Goal: Transaction & Acquisition: Subscribe to service/newsletter

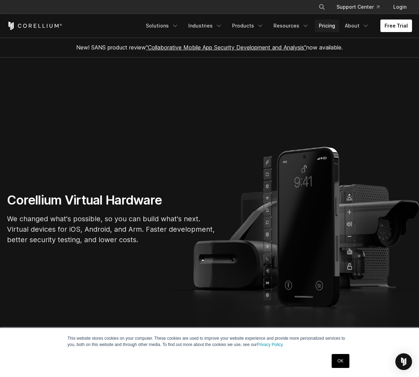
click at [334, 27] on link "Pricing" at bounding box center [327, 26] width 25 height 13
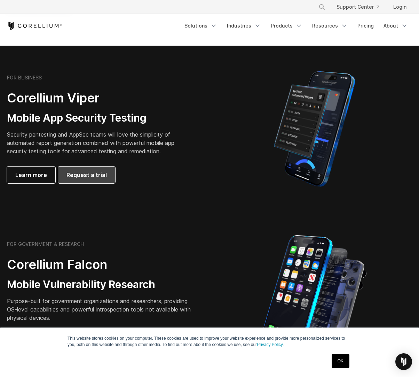
scroll to position [139, 0]
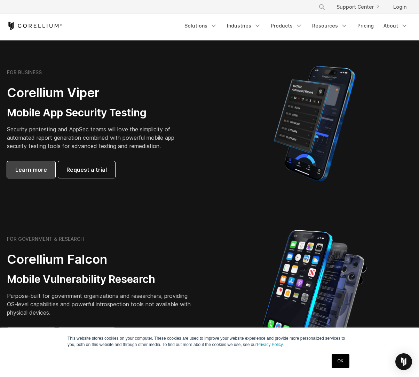
click at [42, 163] on link "Learn more" at bounding box center [31, 169] width 48 height 17
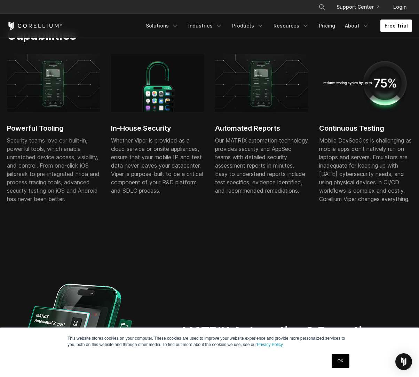
scroll to position [383, 0]
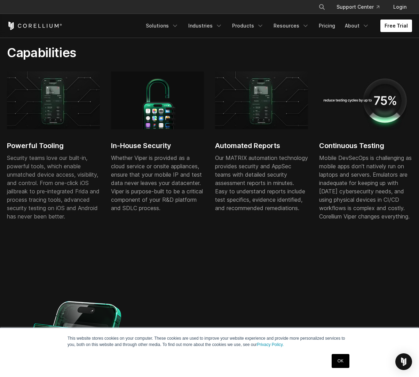
click at [394, 20] on link "Free Trial" at bounding box center [397, 26] width 32 height 13
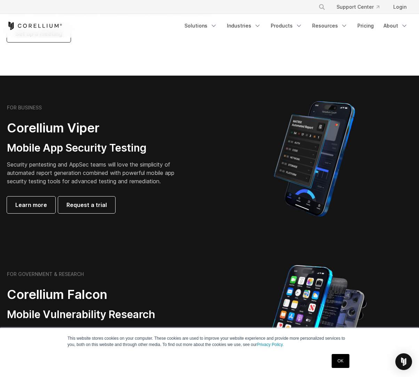
scroll to position [104, 0]
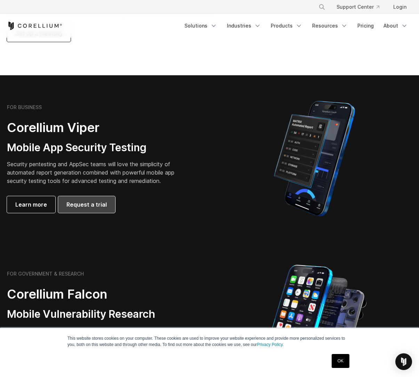
click at [90, 204] on span "Request a trial" at bounding box center [87, 204] width 40 height 8
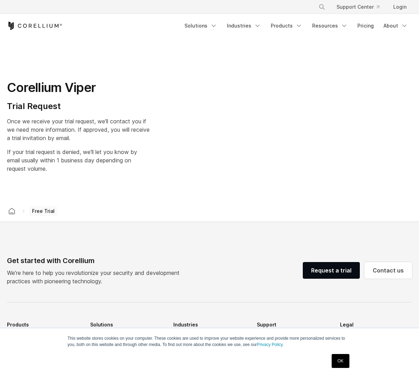
select select "**"
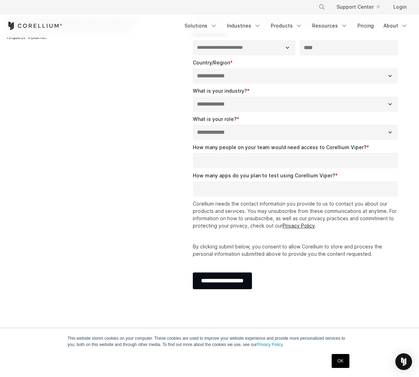
scroll to position [139, 0]
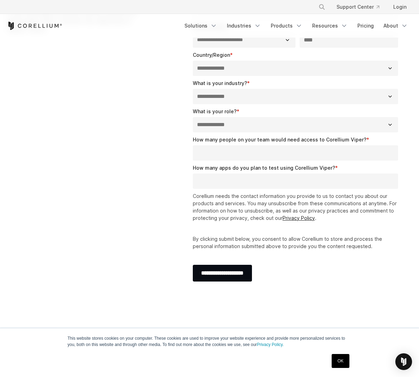
click at [221, 124] on select "**********" at bounding box center [295, 124] width 205 height 15
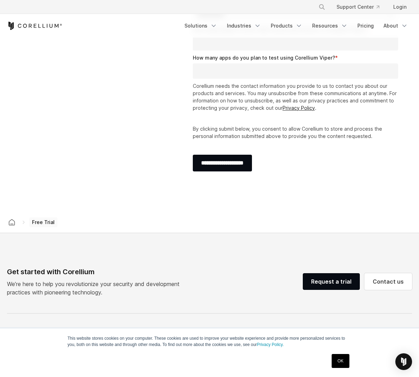
scroll to position [313, 0]
